Goal: Transaction & Acquisition: Book appointment/travel/reservation

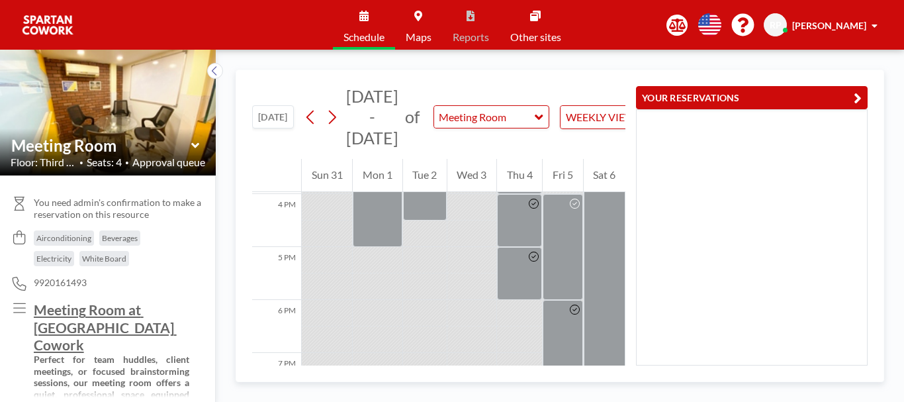
scroll to position [819, 0]
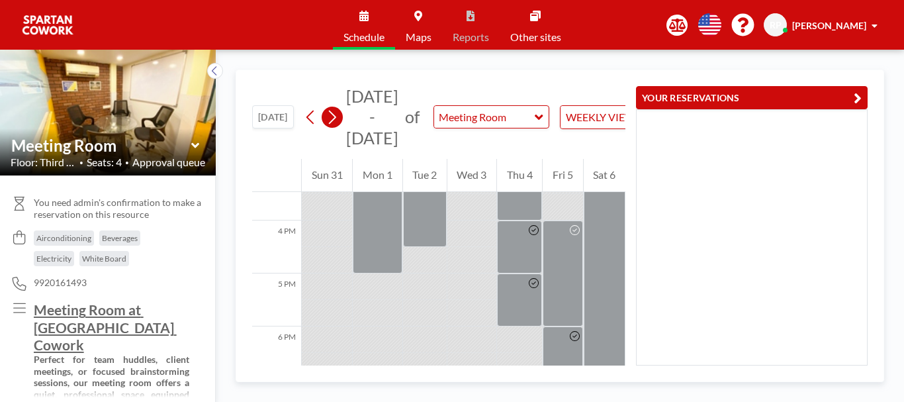
click at [336, 119] on icon at bounding box center [332, 118] width 7 height 14
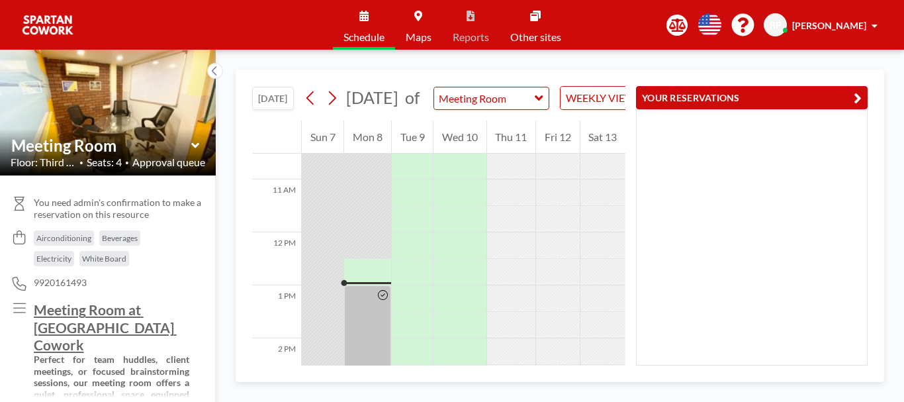
scroll to position [544, 0]
click at [361, 297] on div at bounding box center [367, 284] width 46 height 26
drag, startPoint x: 362, startPoint y: 302, endPoint x: 362, endPoint y: 287, distance: 15.2
click at [362, 287] on div at bounding box center [367, 271] width 46 height 53
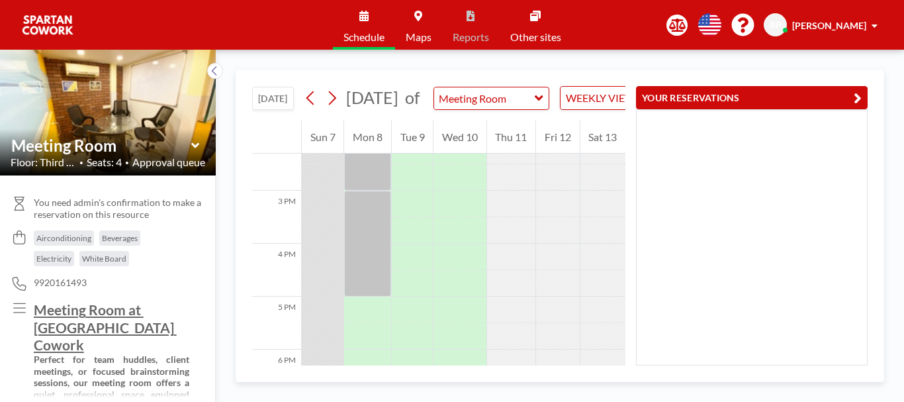
scroll to position [762, 0]
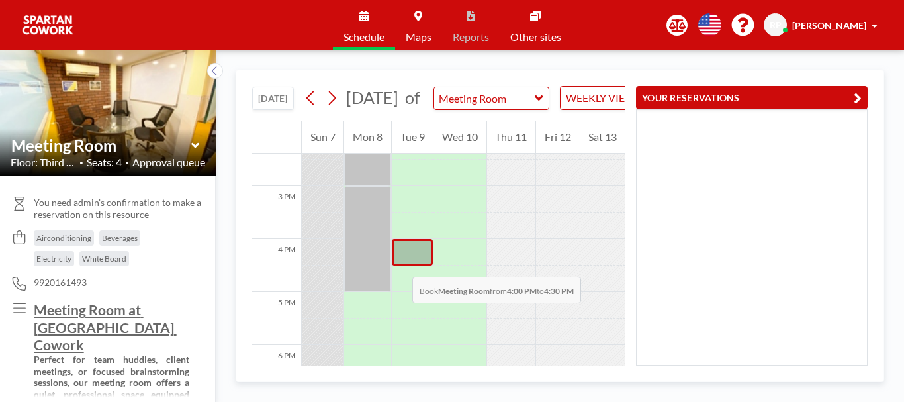
click at [399, 264] on div at bounding box center [412, 252] width 41 height 26
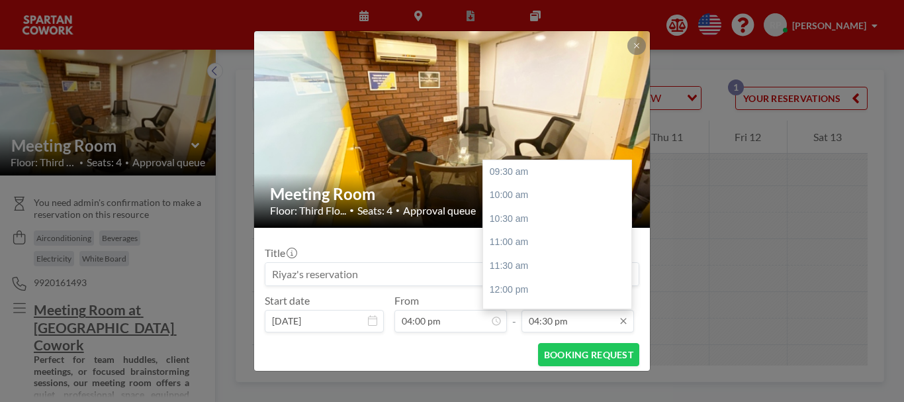
scroll to position [330, 0]
click at [549, 244] on div "06:00 pm" at bounding box center [560, 243] width 155 height 24
type input "06:00 pm"
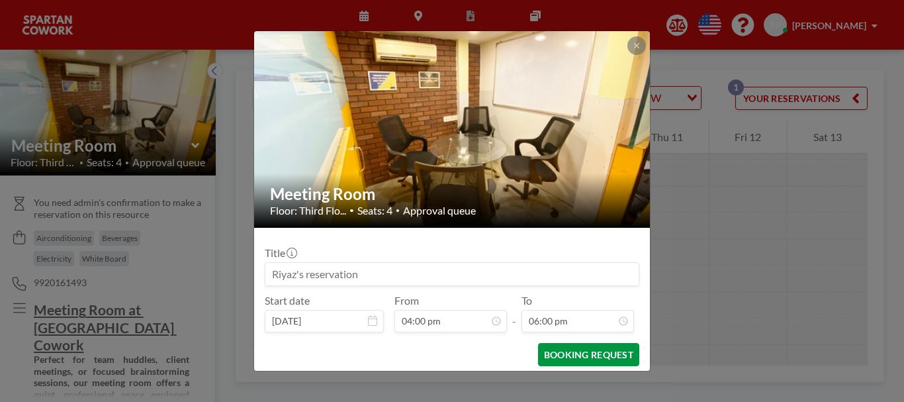
click at [572, 360] on button "BOOKING REQUEST" at bounding box center [588, 354] width 101 height 23
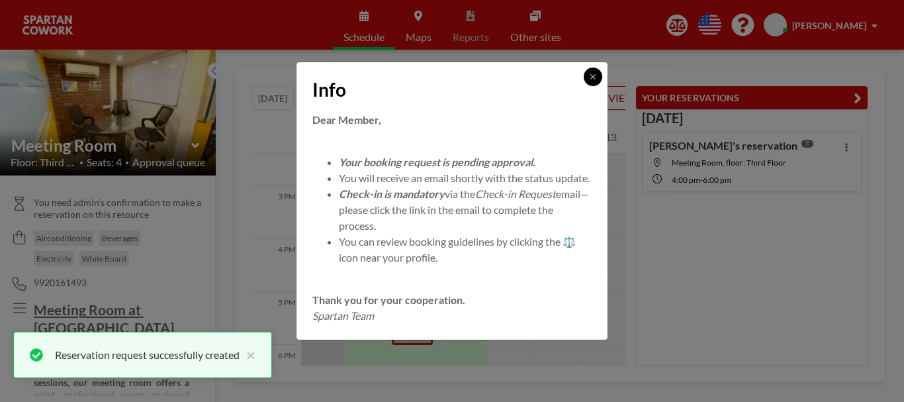
click at [597, 72] on button at bounding box center [593, 77] width 19 height 19
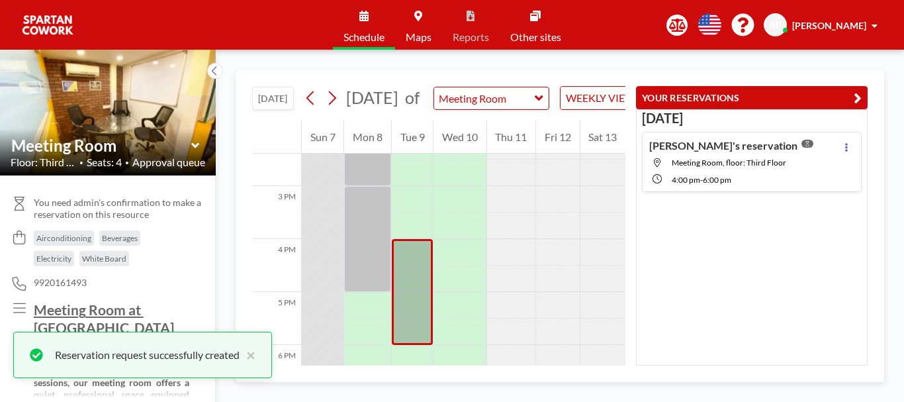
scroll to position [845, 0]
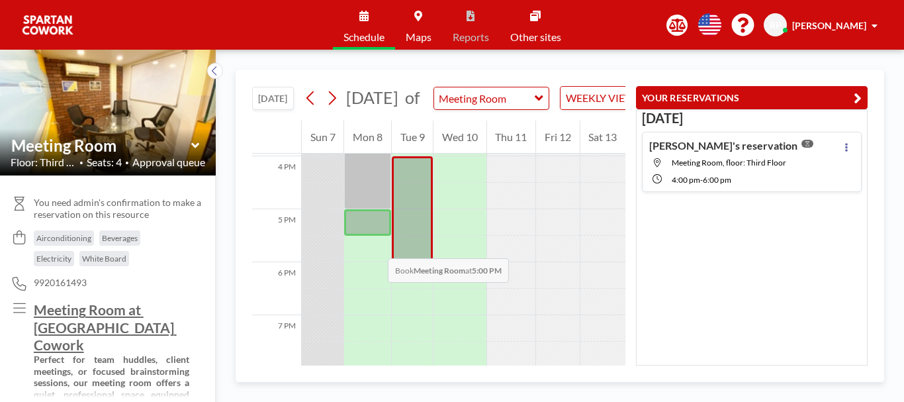
click at [374, 236] on div at bounding box center [367, 222] width 46 height 26
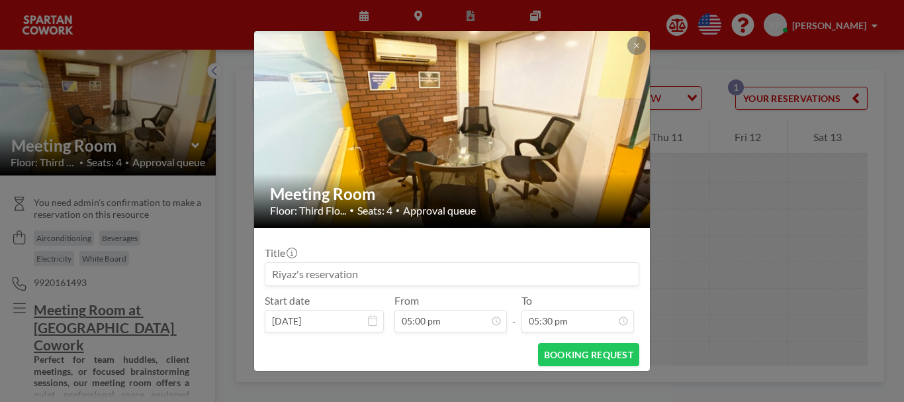
click at [372, 248] on div "Title" at bounding box center [452, 266] width 375 height 40
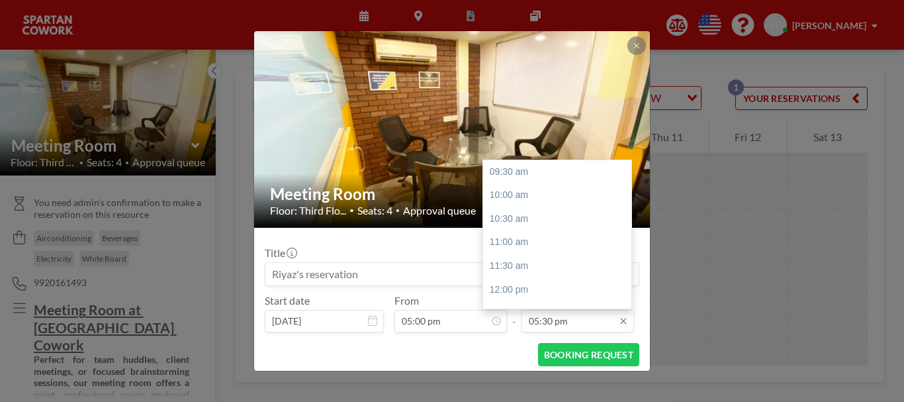
scroll to position [377, 0]
click at [530, 232] on div "07:00 pm" at bounding box center [560, 242] width 155 height 24
type input "07:00 pm"
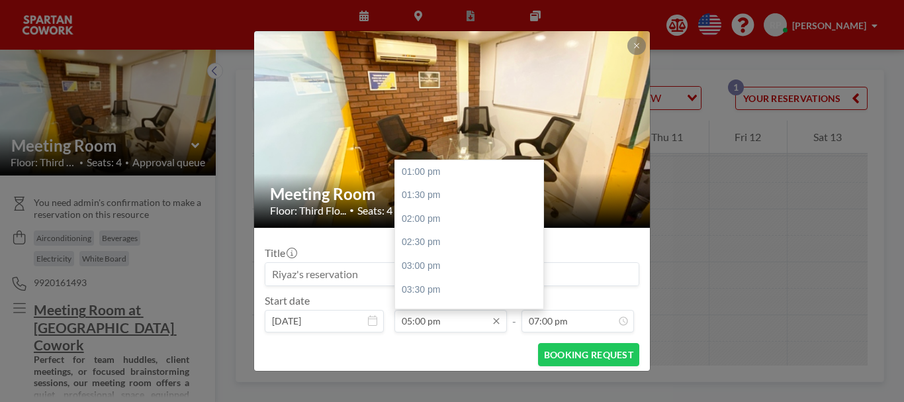
scroll to position [189, 0]
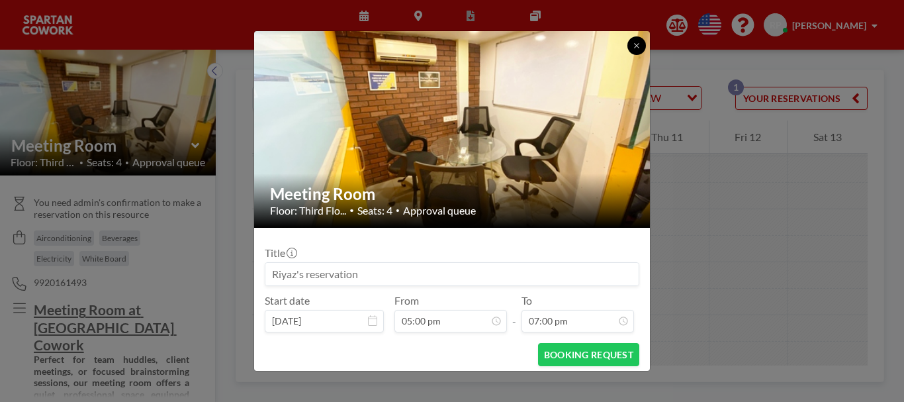
click at [640, 48] on icon at bounding box center [637, 46] width 8 height 8
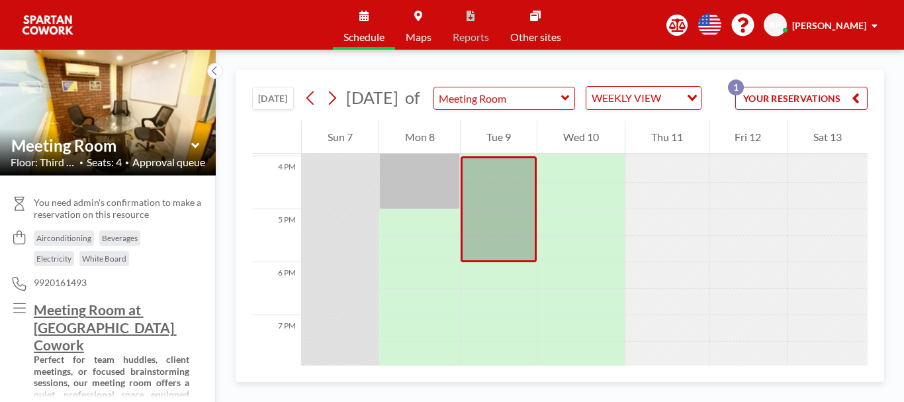
click at [471, 82] on div "[DATE] [DATE] of Meeting Room WEEKLY VIEW Loading... YOUR RESERVATIONS 1" at bounding box center [560, 95] width 616 height 50
